Goal: Use online tool/utility: Utilize a website feature to perform a specific function

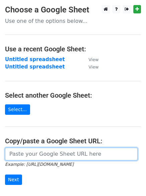
click at [26, 153] on input "url" at bounding box center [71, 153] width 133 height 13
paste input "https://docs.google.com/spreadsheets/d/1Hq0aiBuMlY_2WXI9KAtk0xxBBicx57CTI14DDFA…"
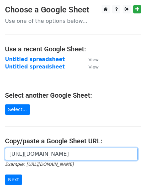
scroll to position [0, 191]
type input "https://docs.google.com/spreadsheets/d/1Hq0aiBuMlY_2WXI9KAtk0xxBBicx57CTI14DDFA…"
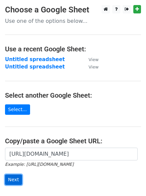
scroll to position [0, 0]
click at [17, 181] on input "Next" at bounding box center [13, 179] width 17 height 10
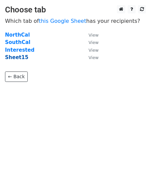
click at [17, 55] on strong "Sheet15" at bounding box center [16, 57] width 23 height 6
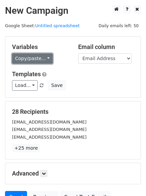
click at [23, 56] on link "Copy/paste..." at bounding box center [32, 58] width 41 height 10
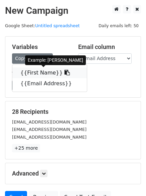
click at [38, 71] on link "{{First Name}}" at bounding box center [49, 72] width 75 height 11
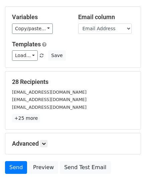
scroll to position [36, 0]
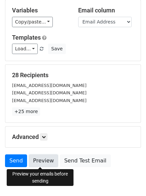
click at [45, 158] on link "Preview" at bounding box center [43, 160] width 29 height 13
